Goal: Information Seeking & Learning: Compare options

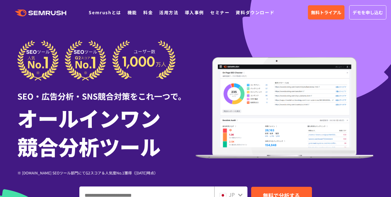
click at [192, 74] on div at bounding box center [106, 60] width 178 height 41
click at [147, 13] on link "料金" at bounding box center [148, 12] width 10 height 6
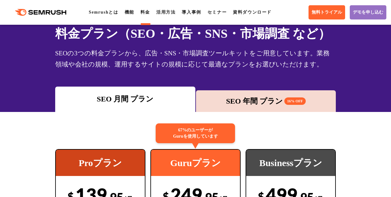
scroll to position [62, 0]
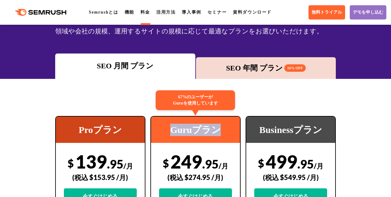
drag, startPoint x: 222, startPoint y: 130, endPoint x: 170, endPoint y: 131, distance: 52.7
click at [170, 131] on div "Guruプラン" at bounding box center [195, 130] width 89 height 26
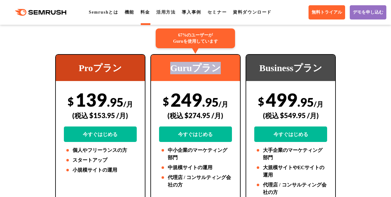
scroll to position [155, 0]
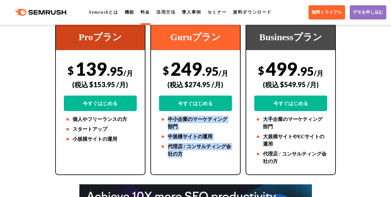
drag, startPoint x: 189, startPoint y: 154, endPoint x: 168, endPoint y: 120, distance: 40.5
click at [168, 120] on ul "中小企業のマーケティング部門 中規模サイトの運用 代理店 / コンサルティング会社の方" at bounding box center [195, 137] width 73 height 42
click at [208, 127] on li "中小企業のマーケティング部門" at bounding box center [195, 123] width 73 height 15
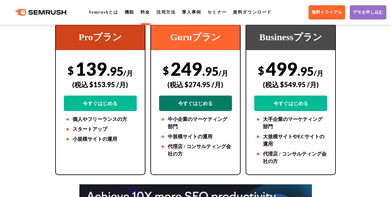
click at [201, 105] on link "今すぐはじめる" at bounding box center [195, 103] width 73 height 15
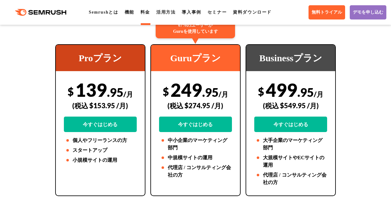
scroll to position [124, 0]
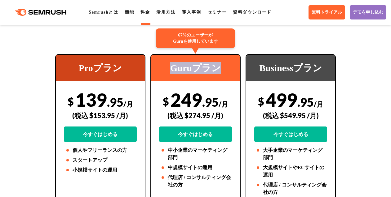
drag, startPoint x: 222, startPoint y: 66, endPoint x: 165, endPoint y: 69, distance: 56.8
click at [165, 69] on div "Guruプラン" at bounding box center [195, 68] width 89 height 26
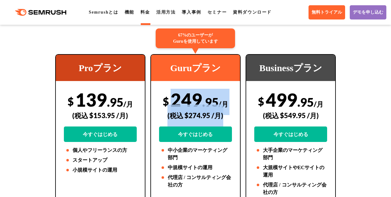
drag, startPoint x: 230, startPoint y: 106, endPoint x: 170, endPoint y: 103, distance: 60.5
click at [170, 103] on div "$ 249 .95 /月 (税込 $274.95 /月) 今すぐはじめる" at bounding box center [195, 115] width 73 height 53
click at [180, 85] on div "67%のユーザーが Guruを使用しています Guruプラン $ 249 .95 /月 (税込 $274.95 /月) 今すぐはじめる 中小企業のマーケティン…" at bounding box center [195, 130] width 90 height 152
click at [215, 85] on div "67%のユーザーが Guruを使用しています Guruプラン $ 249 .95 /月 (税込 $274.95 /月) 今すぐはじめる 中小企業のマーケティン…" at bounding box center [195, 130] width 90 height 152
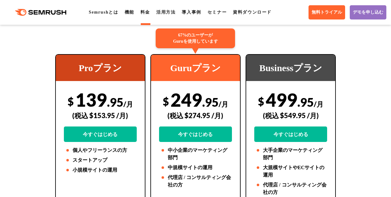
click at [226, 112] on div "$ 249 .95 /月 (税込 $274.95 /月) 今すぐはじめる" at bounding box center [195, 115] width 73 height 53
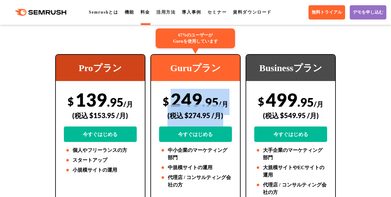
drag, startPoint x: 223, startPoint y: 106, endPoint x: 175, endPoint y: 104, distance: 48.1
click at [175, 104] on div "$ 249 .95 /月 (税込 $274.95 /月) 今すぐはじめる" at bounding box center [195, 115] width 73 height 53
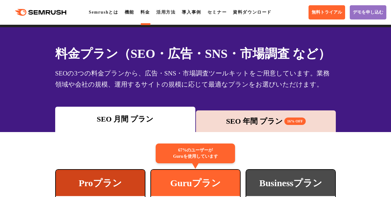
scroll to position [0, 0]
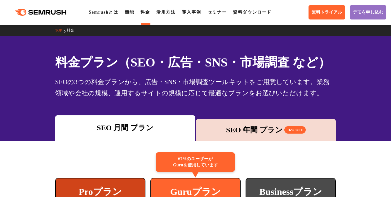
click at [237, 126] on div "SEO 年間 プラン 16% OFF" at bounding box center [266, 130] width 134 height 11
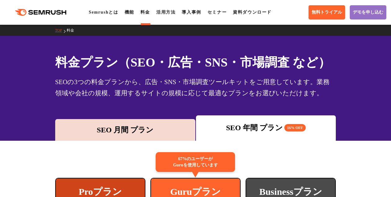
click at [164, 126] on div "SEO 月間 プラン" at bounding box center [125, 130] width 134 height 11
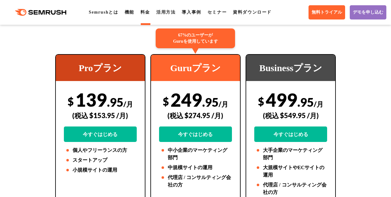
scroll to position [155, 0]
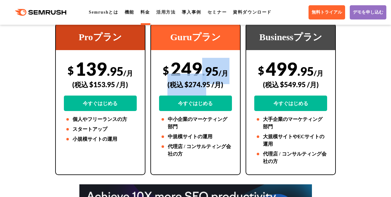
drag, startPoint x: 199, startPoint y: 71, endPoint x: 207, endPoint y: 90, distance: 20.7
click at [207, 90] on div "$ 249 .95 /月 (税込 $274.95 /月) 今すぐはじめる" at bounding box center [195, 84] width 73 height 53
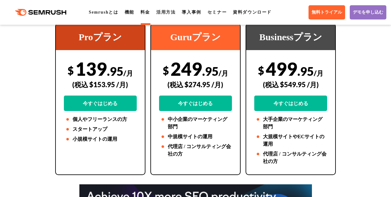
click at [220, 93] on div "(税込 $274.95 /月)" at bounding box center [195, 85] width 73 height 22
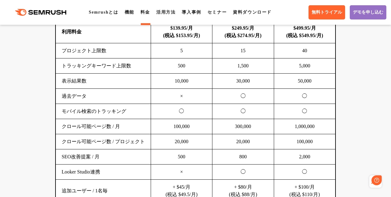
scroll to position [0, 0]
drag, startPoint x: 246, startPoint y: 52, endPoint x: 232, endPoint y: 51, distance: 14.6
click at [232, 51] on td "15" at bounding box center [242, 50] width 61 height 15
drag, startPoint x: 256, startPoint y: 66, endPoint x: 234, endPoint y: 67, distance: 21.7
click at [234, 67] on td "1,500" at bounding box center [242, 66] width 61 height 15
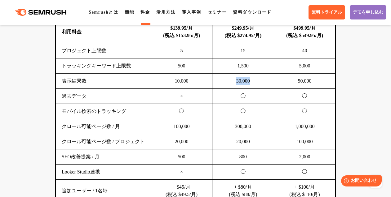
drag, startPoint x: 252, startPoint y: 84, endPoint x: 228, endPoint y: 83, distance: 23.6
click at [228, 83] on td "30,000" at bounding box center [242, 81] width 61 height 15
drag, startPoint x: 253, startPoint y: 69, endPoint x: 233, endPoint y: 68, distance: 19.8
click at [233, 68] on td "1,500" at bounding box center [242, 66] width 61 height 15
drag, startPoint x: 254, startPoint y: 80, endPoint x: 229, endPoint y: 81, distance: 24.2
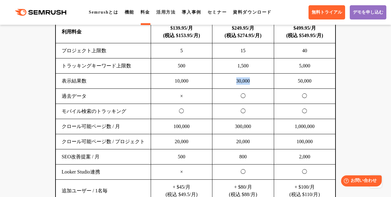
click at [229, 81] on td "30,000" at bounding box center [242, 81] width 61 height 15
drag, startPoint x: 250, startPoint y: 95, endPoint x: 237, endPoint y: 96, distance: 13.0
click at [237, 96] on td "◯" at bounding box center [242, 96] width 61 height 15
click at [257, 91] on td "◯" at bounding box center [242, 96] width 61 height 15
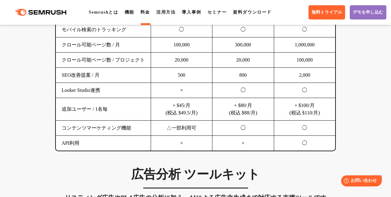
scroll to position [558, 0]
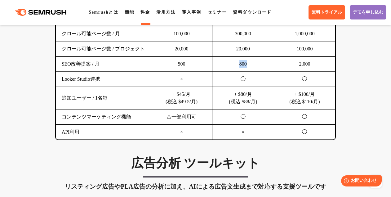
drag, startPoint x: 240, startPoint y: 65, endPoint x: 229, endPoint y: 65, distance: 10.9
click at [229, 65] on td "800" at bounding box center [242, 64] width 61 height 15
drag, startPoint x: 250, startPoint y: 81, endPoint x: 228, endPoint y: 84, distance: 22.5
click at [223, 81] on td "◯" at bounding box center [242, 79] width 61 height 15
drag, startPoint x: 259, startPoint y: 103, endPoint x: 229, endPoint y: 95, distance: 31.7
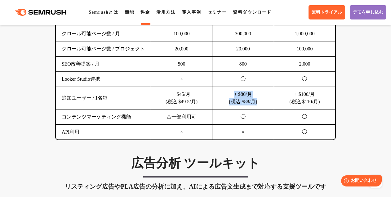
click at [229, 95] on td "+ $80/月 (税込 $88/月)" at bounding box center [242, 98] width 61 height 23
drag, startPoint x: 256, startPoint y: 118, endPoint x: 248, endPoint y: 114, distance: 8.8
click at [241, 116] on td "◯" at bounding box center [242, 117] width 61 height 15
drag, startPoint x: 260, startPoint y: 103, endPoint x: 229, endPoint y: 94, distance: 32.1
click at [229, 94] on td "+ $80/月 (税込 $88/月)" at bounding box center [242, 98] width 61 height 23
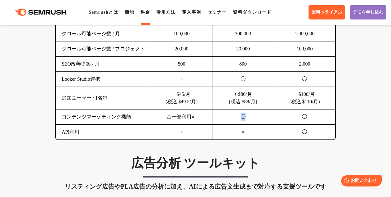
drag, startPoint x: 256, startPoint y: 118, endPoint x: 227, endPoint y: 118, distance: 29.1
click at [227, 118] on td "◯" at bounding box center [242, 117] width 61 height 15
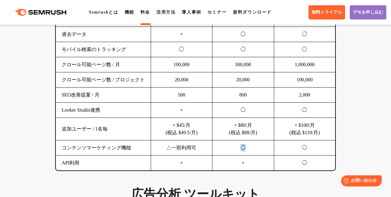
scroll to position [496, 0]
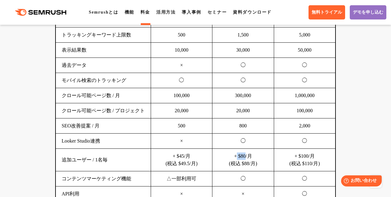
drag, startPoint x: 245, startPoint y: 156, endPoint x: 238, endPoint y: 156, distance: 6.8
click at [236, 157] on td "+ $80/月 (税込 $88/月)" at bounding box center [242, 160] width 61 height 23
click at [260, 155] on td "+ $80/月 (税込 $88/月)" at bounding box center [242, 160] width 61 height 23
drag, startPoint x: 236, startPoint y: 157, endPoint x: 246, endPoint y: 157, distance: 10.5
click at [246, 157] on td "+ $80/月 (税込 $88/月)" at bounding box center [242, 160] width 61 height 23
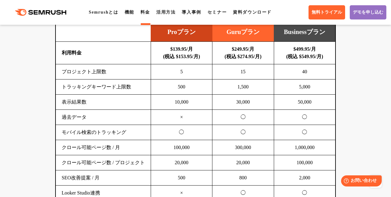
scroll to position [434, 0]
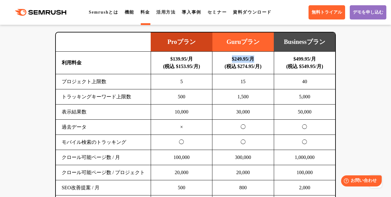
drag, startPoint x: 258, startPoint y: 61, endPoint x: 227, endPoint y: 61, distance: 31.3
click at [227, 61] on td "$249.95/月 (税込 $274.95/月)" at bounding box center [242, 63] width 61 height 23
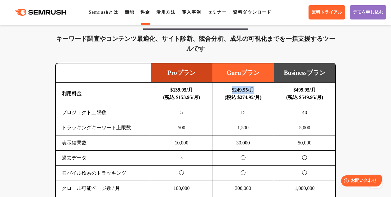
click at [257, 91] on td "$249.95/月 (税込 $274.95/月)" at bounding box center [242, 94] width 61 height 23
drag, startPoint x: 256, startPoint y: 91, endPoint x: 225, endPoint y: 91, distance: 31.3
click at [225, 91] on td "$249.95/月 (税込 $274.95/月)" at bounding box center [242, 94] width 61 height 23
drag, startPoint x: 254, startPoint y: 115, endPoint x: 231, endPoint y: 114, distance: 22.3
click at [231, 114] on td "15" at bounding box center [242, 112] width 61 height 15
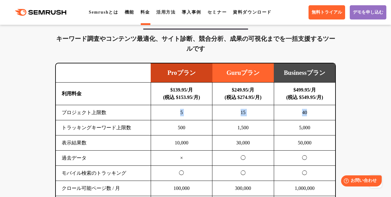
drag, startPoint x: 312, startPoint y: 116, endPoint x: 174, endPoint y: 113, distance: 137.4
click at [174, 113] on tr "プロジェクト上限数 5 15 40" at bounding box center [196, 112] width 280 height 15
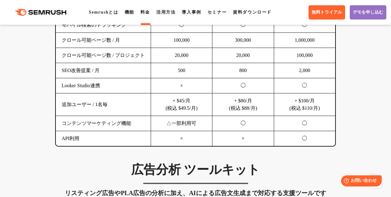
scroll to position [558, 0]
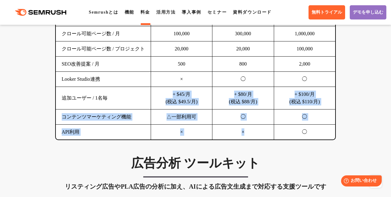
drag, startPoint x: 256, startPoint y: 135, endPoint x: 187, endPoint y: 91, distance: 82.1
click at [173, 88] on tbody "利用料金 $139.95/月 (税込 $153.95/月) $249.95/月 (税込 $274.95/月) $499.95/月 (税込 $549.95/月)…" at bounding box center [196, 34] width 280 height 212
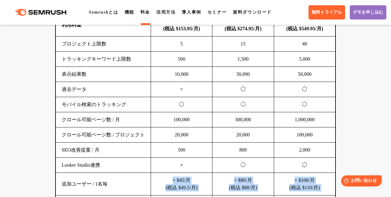
scroll to position [465, 0]
